Goal: Register for event/course

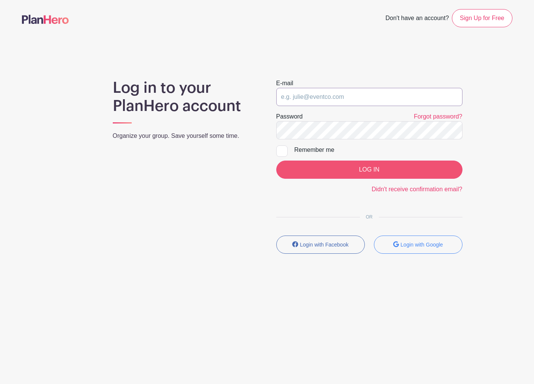
type input "moderators@grief.com"
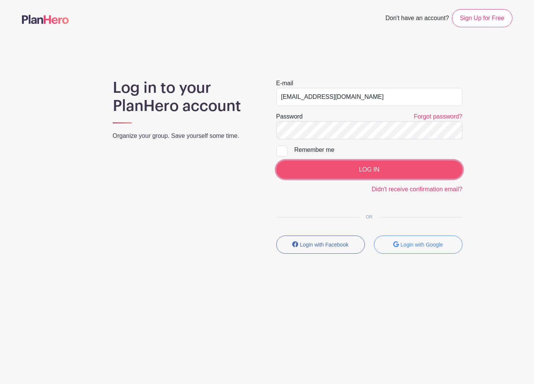
click at [356, 168] on input "LOG IN" at bounding box center [369, 169] width 186 height 18
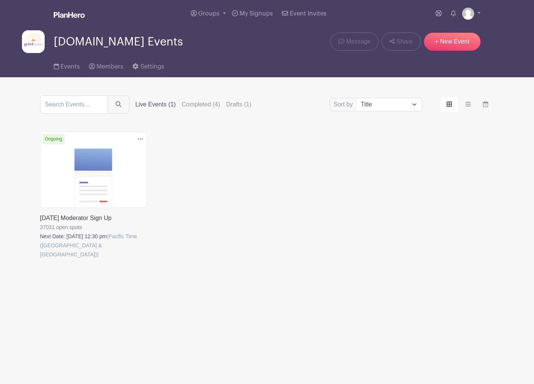
click at [40, 259] on link at bounding box center [40, 259] width 0 height 0
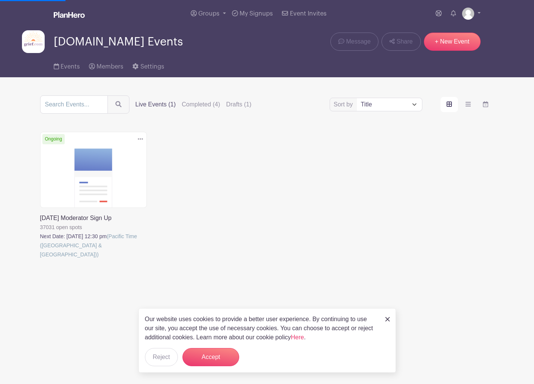
click at [40, 259] on link at bounding box center [40, 259] width 0 height 0
click at [196, 357] on button "Accept" at bounding box center [210, 357] width 57 height 18
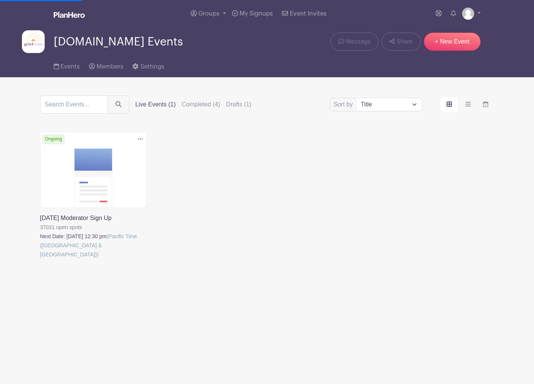
click at [40, 259] on link at bounding box center [40, 259] width 0 height 0
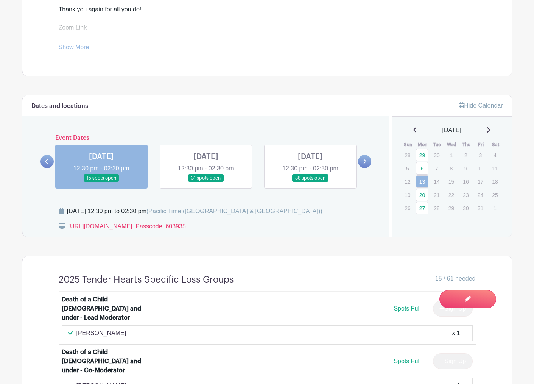
scroll to position [373, 0]
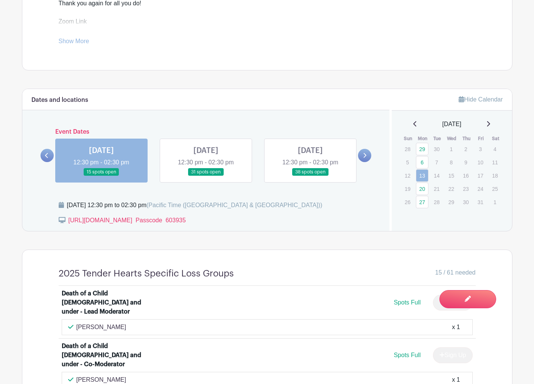
click at [48, 155] on icon at bounding box center [46, 155] width 3 height 6
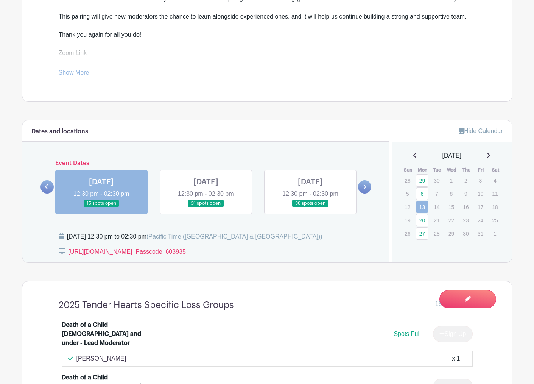
scroll to position [358, 0]
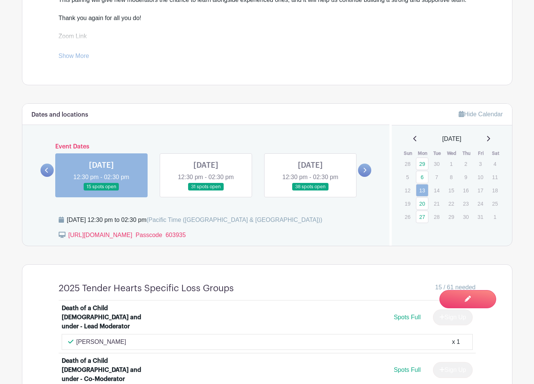
click at [41, 169] on link at bounding box center [46, 169] width 13 height 13
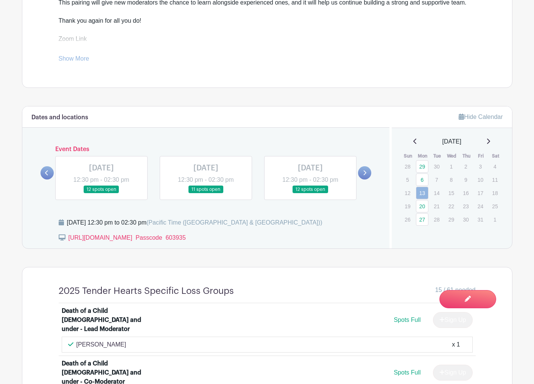
scroll to position [357, 0]
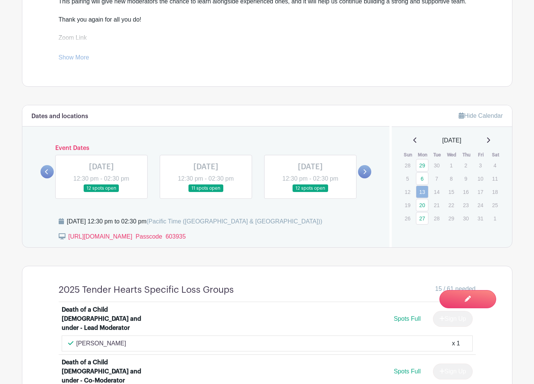
click at [310, 192] on link at bounding box center [310, 192] width 0 height 0
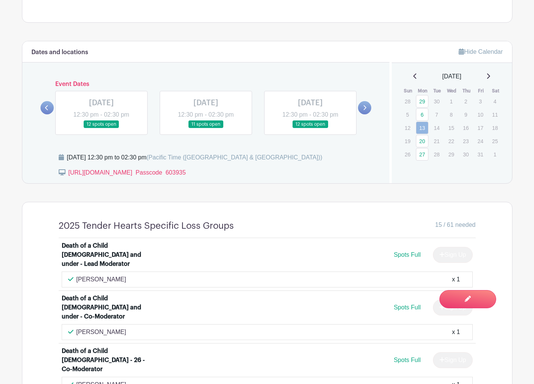
scroll to position [423, 0]
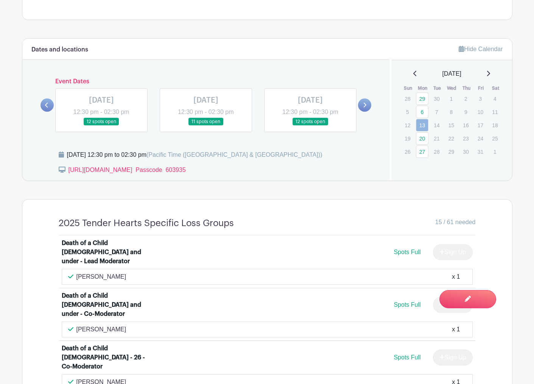
click at [310, 126] on link at bounding box center [310, 126] width 0 height 0
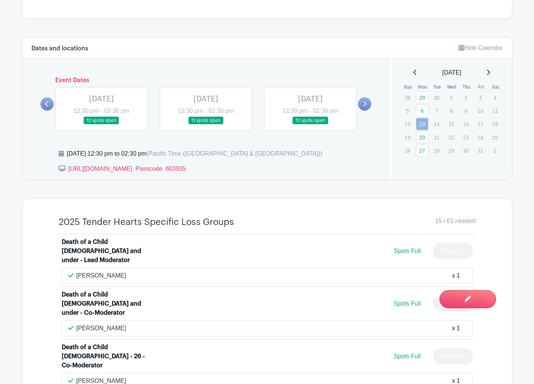
scroll to position [417, 0]
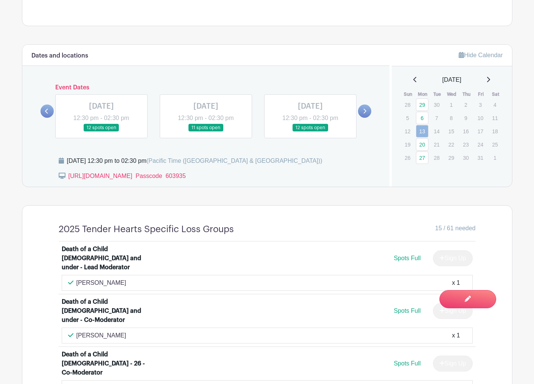
click at [310, 132] on link at bounding box center [310, 132] width 0 height 0
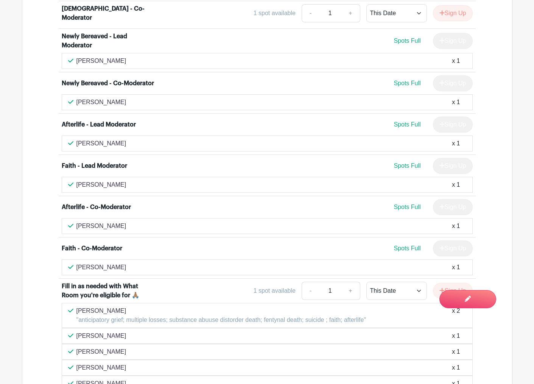
scroll to position [2506, 0]
